Goal: Information Seeking & Learning: Learn about a topic

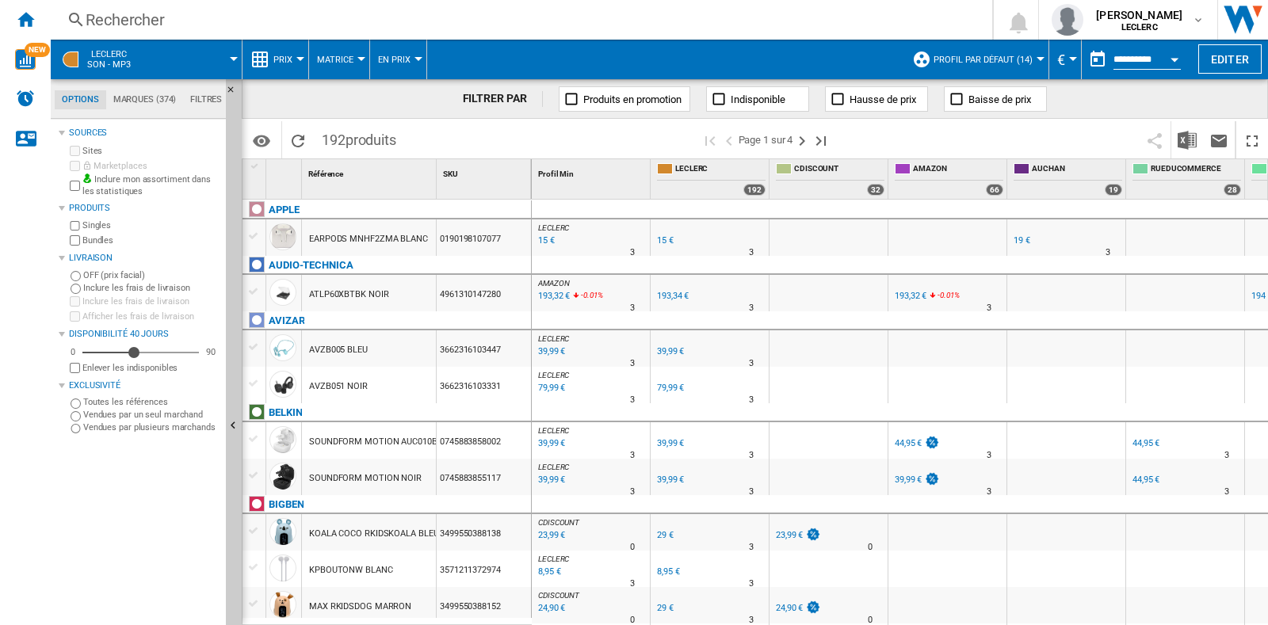
click at [225, 9] on div "Rechercher" at bounding box center [518, 20] width 865 height 22
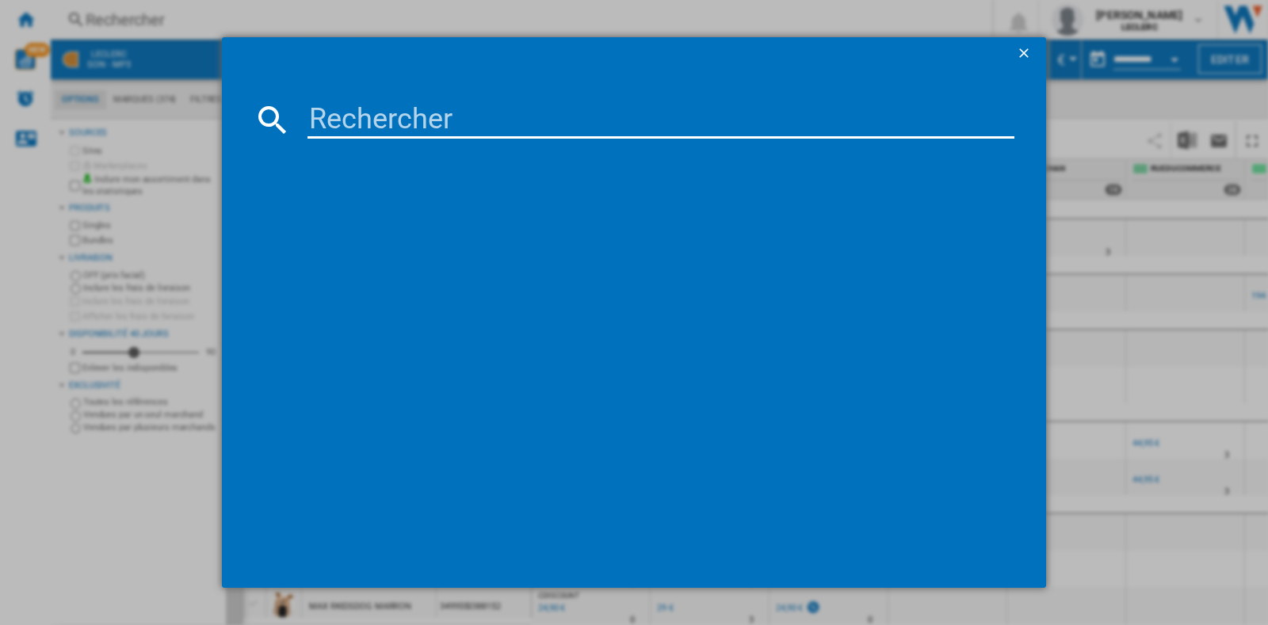
click at [408, 129] on input at bounding box center [661, 120] width 707 height 38
paste input "4548736142374"
type input "4548736142374"
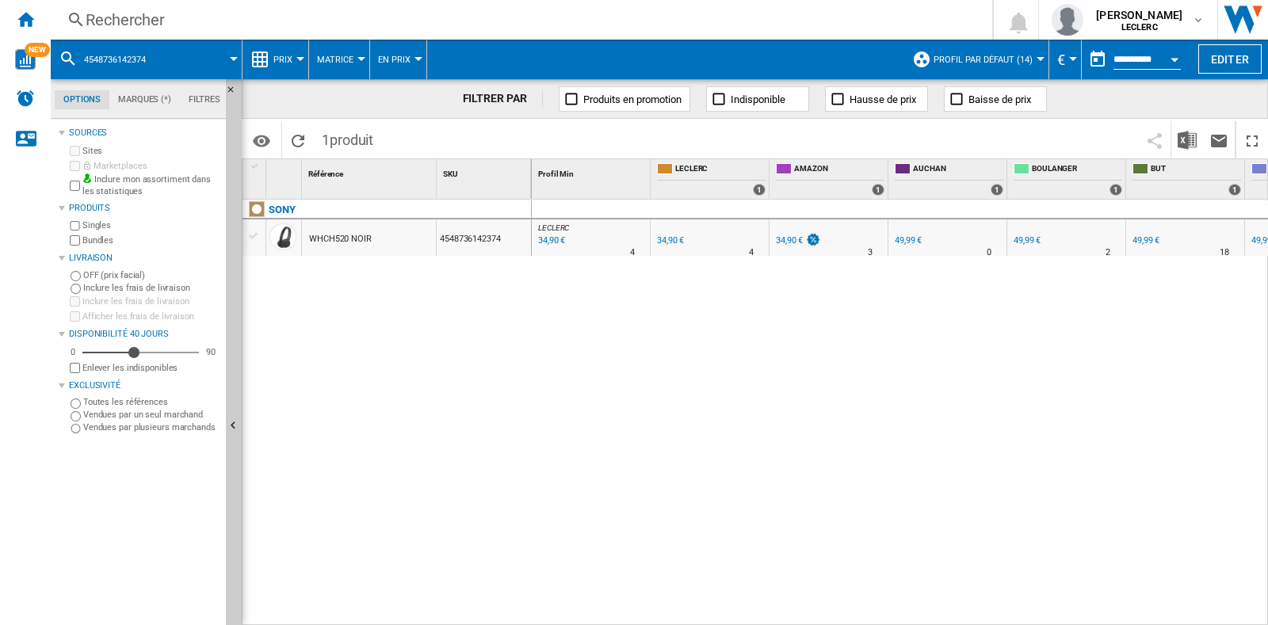
click at [403, 62] on span "En Prix" at bounding box center [394, 60] width 32 height 10
click at [339, 59] on md-backdrop at bounding box center [634, 312] width 1268 height 625
click at [294, 49] on button "Prix" at bounding box center [286, 60] width 27 height 40
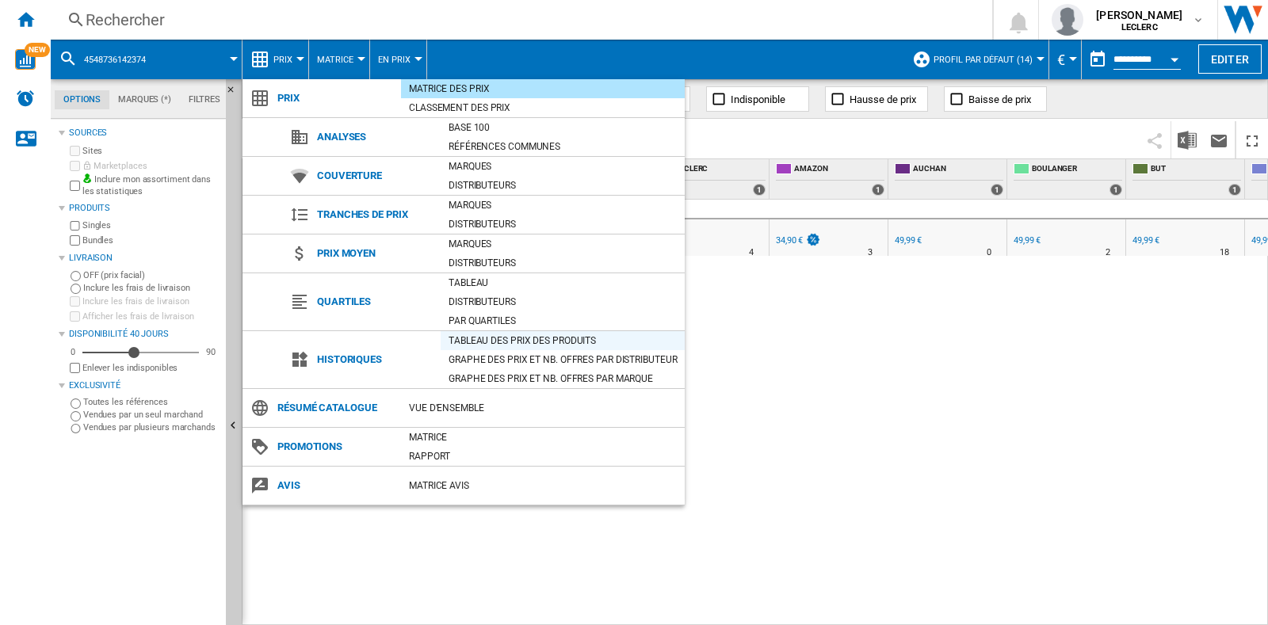
click at [506, 333] on div "Tableau des prix des produits" at bounding box center [563, 341] width 244 height 16
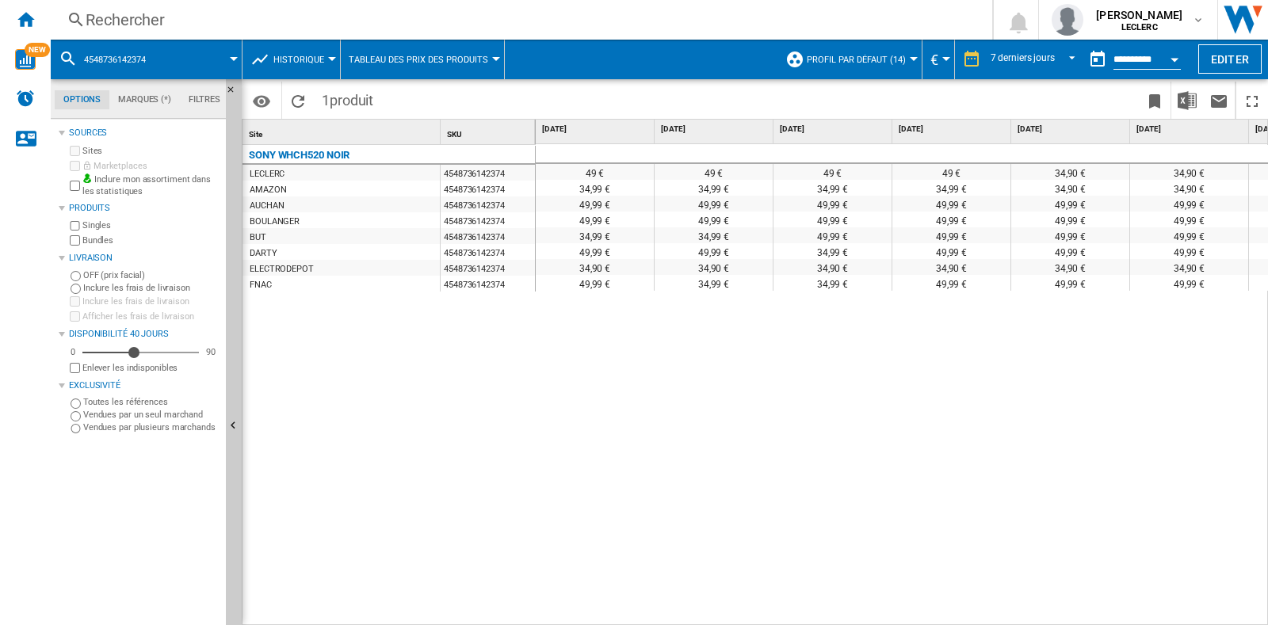
click at [317, 61] on span "Historique" at bounding box center [298, 60] width 51 height 10
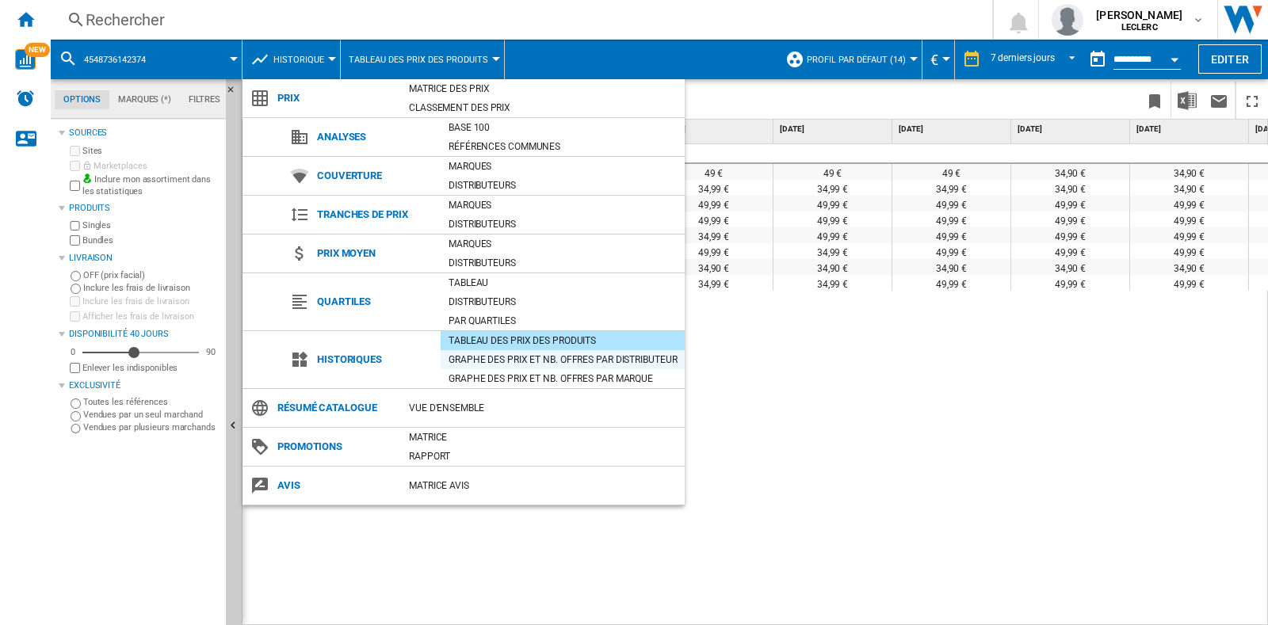
click at [587, 361] on div "Graphe des prix et nb. offres par distributeur" at bounding box center [563, 360] width 244 height 16
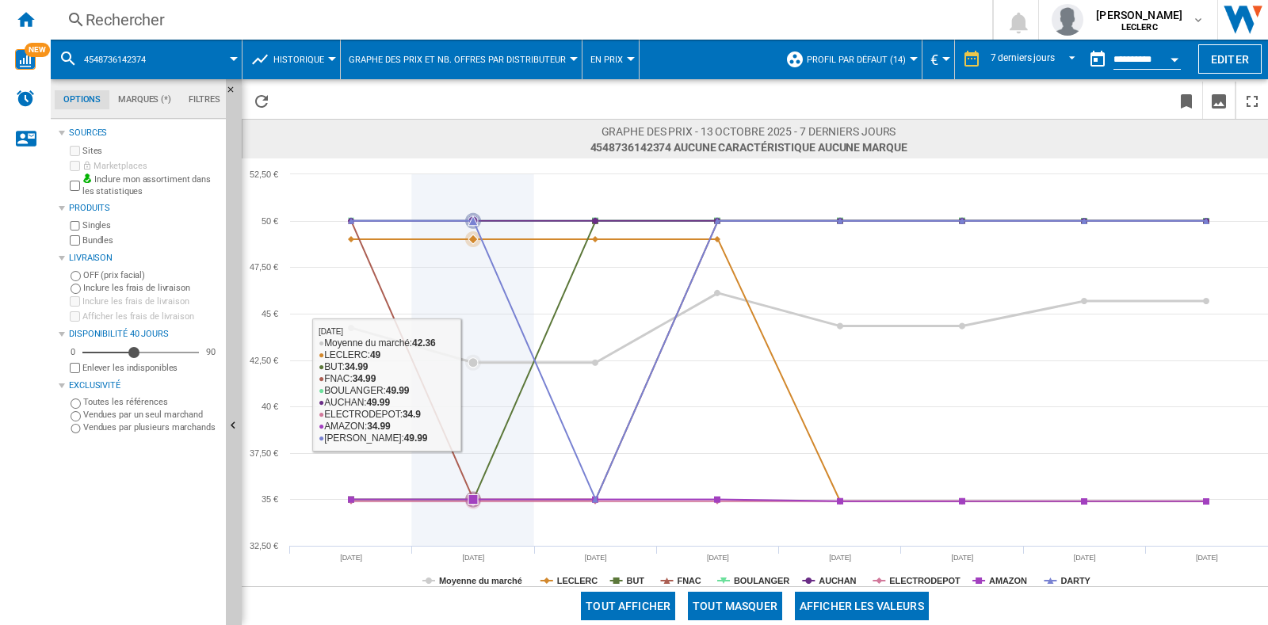
click at [421, 381] on icon at bounding box center [779, 360] width 872 height 279
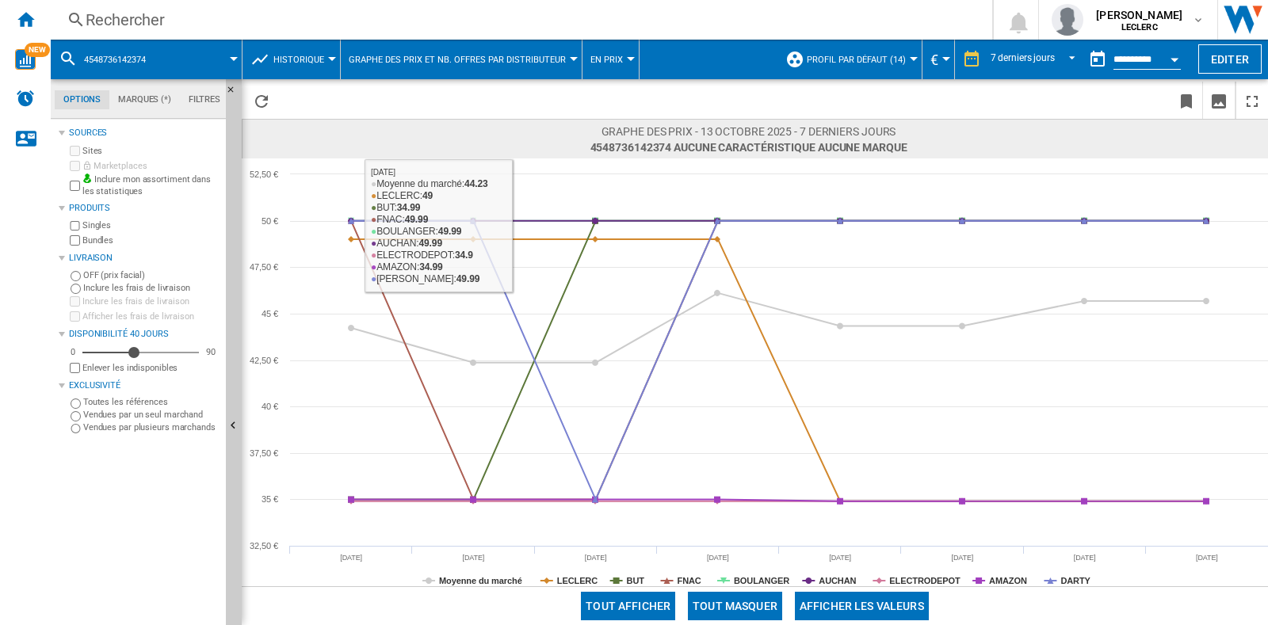
click at [159, 21] on div "Rechercher" at bounding box center [518, 20] width 865 height 22
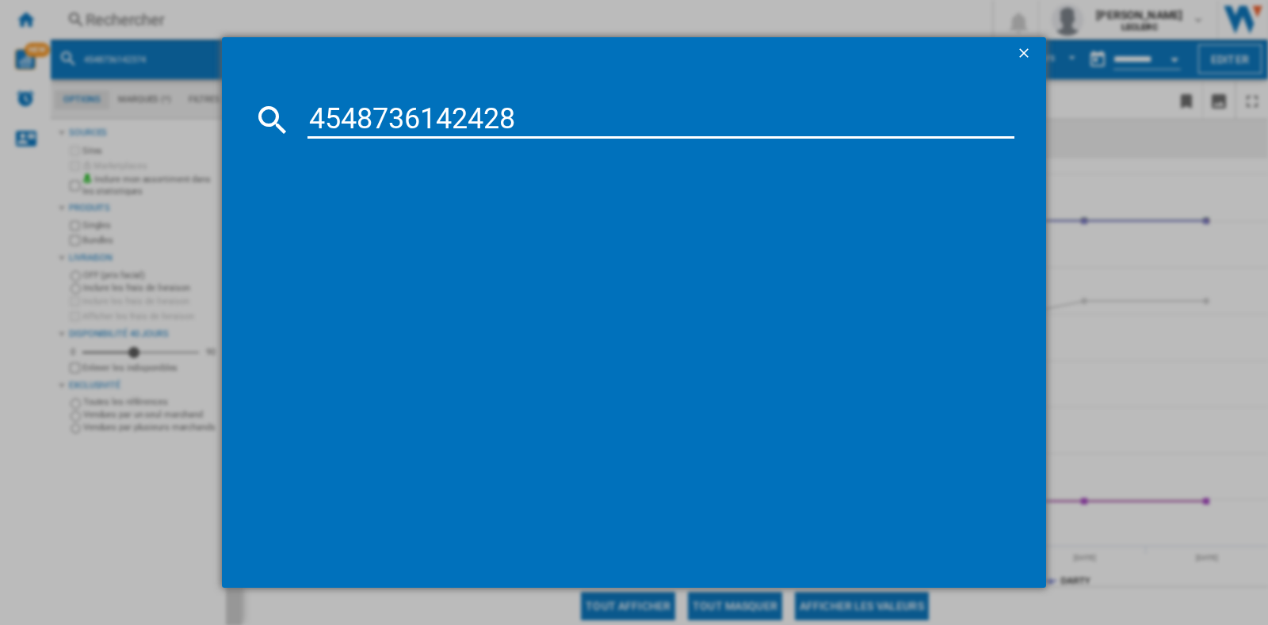
type input "4548736142428"
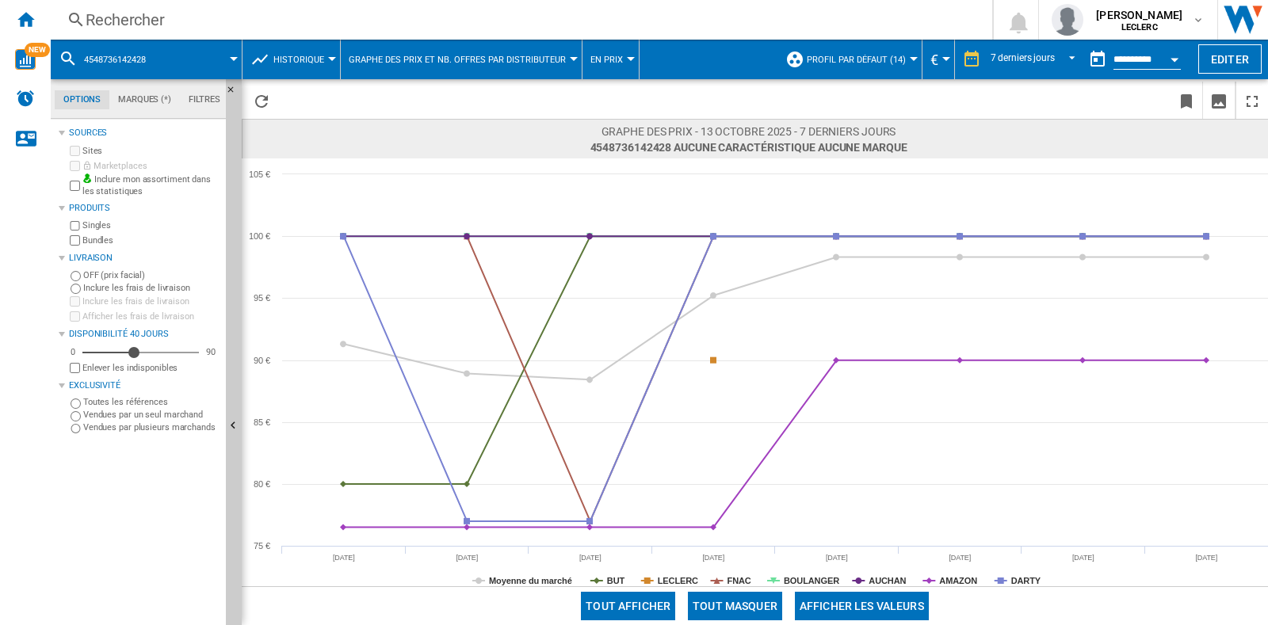
click at [706, 13] on div "Rechercher" at bounding box center [518, 20] width 865 height 22
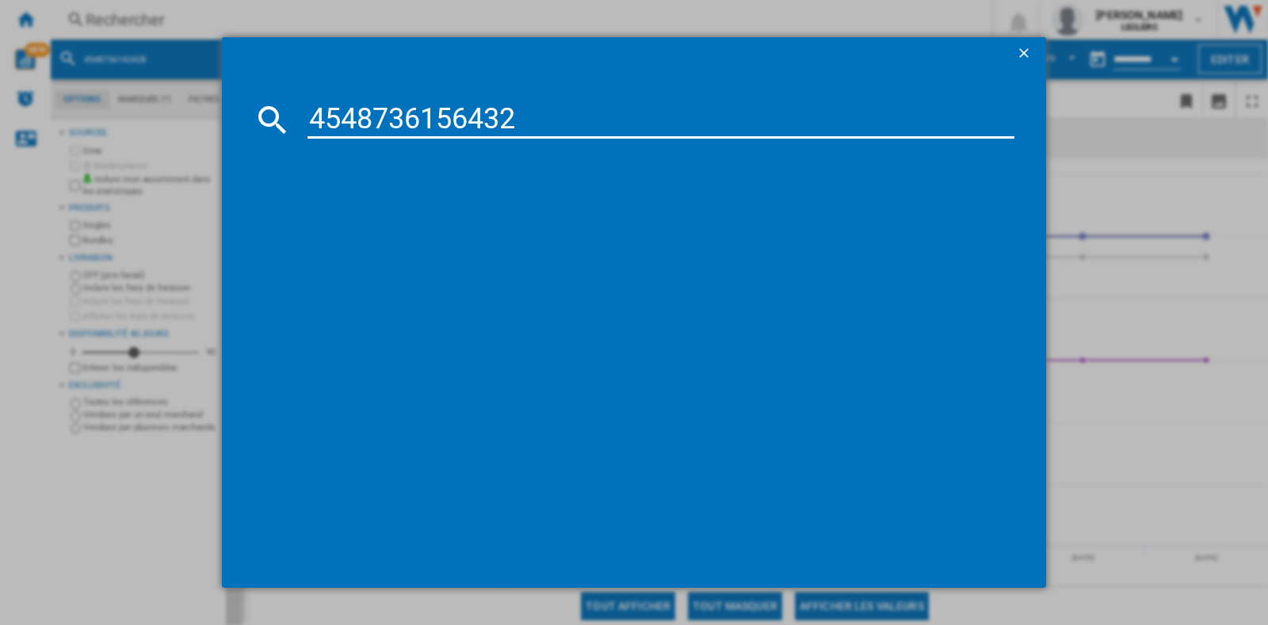
type input "4548736156432"
